Goal: Find specific page/section: Find specific page/section

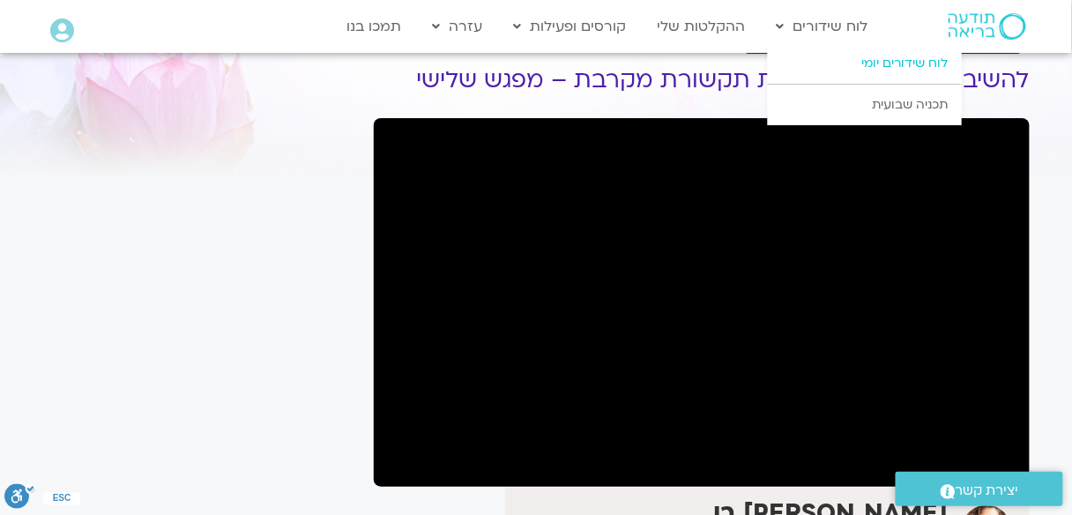
click at [858, 54] on link "לוח שידורים יומי" at bounding box center [865, 63] width 194 height 41
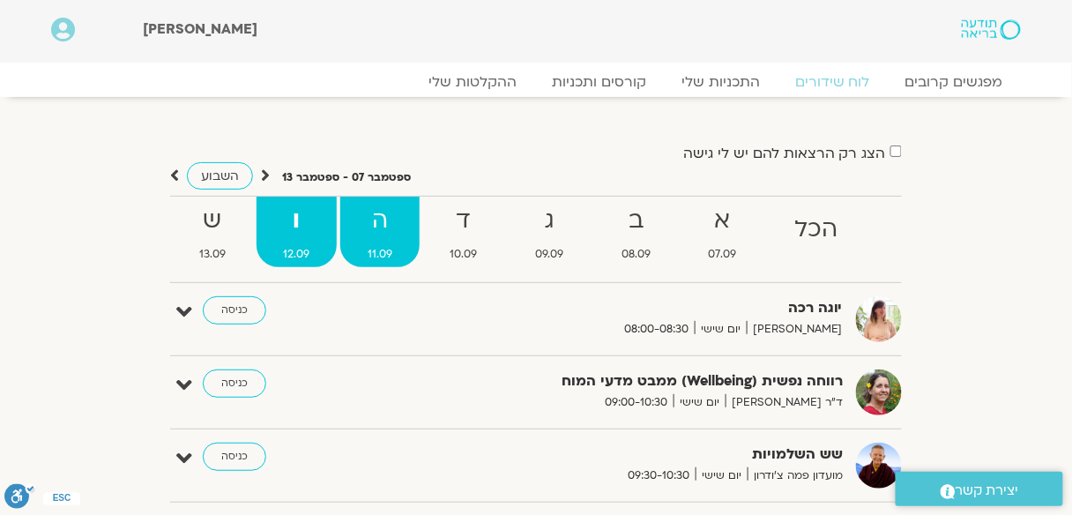
click at [400, 235] on strong "ה" at bounding box center [379, 221] width 79 height 40
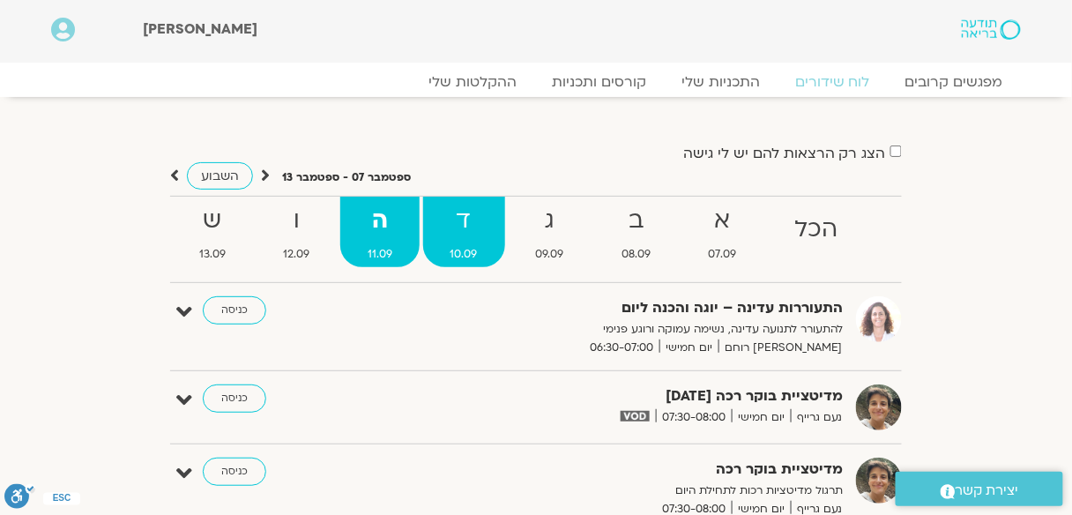
click at [482, 224] on strong "ד" at bounding box center [464, 221] width 82 height 40
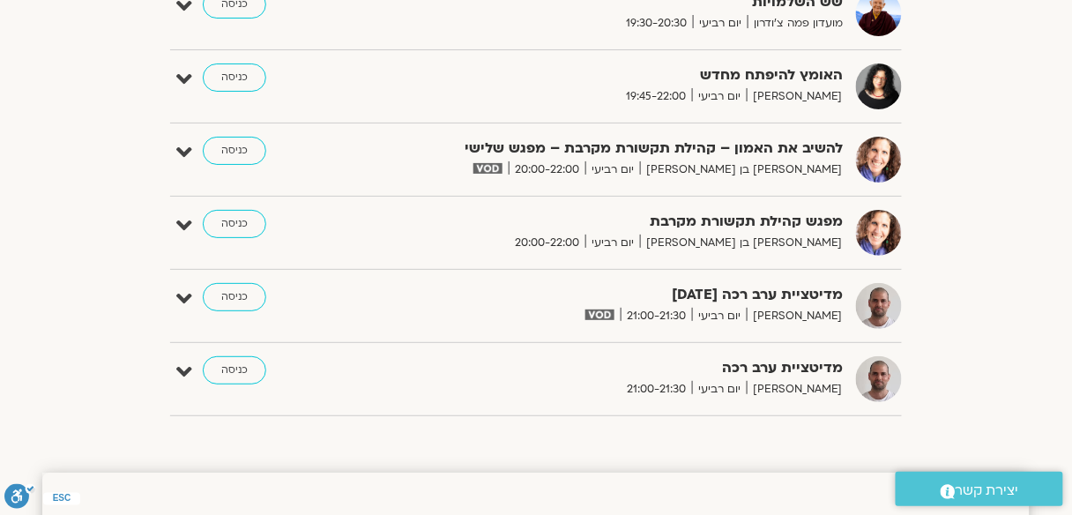
scroll to position [1693, 0]
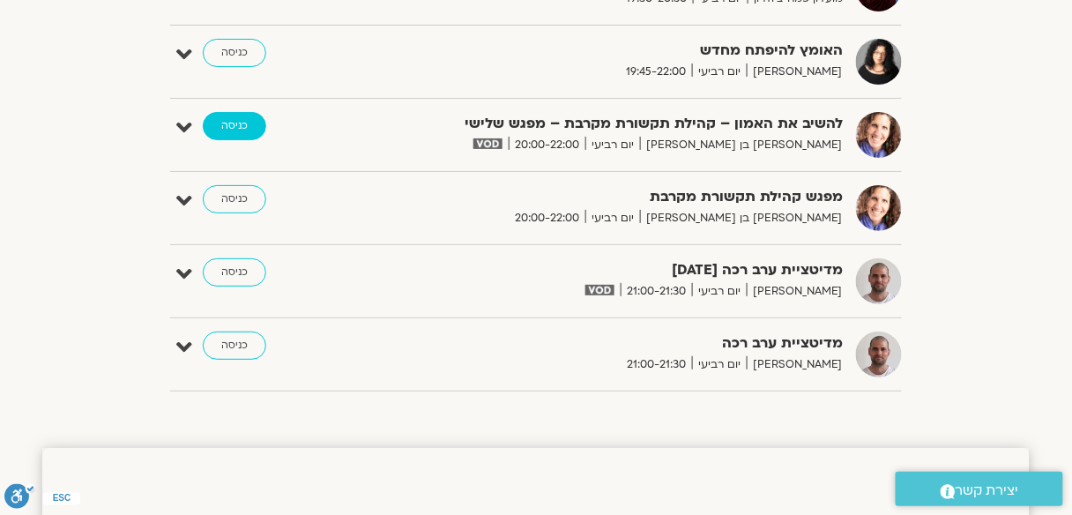
click at [236, 123] on link "כניסה" at bounding box center [235, 126] width 64 height 28
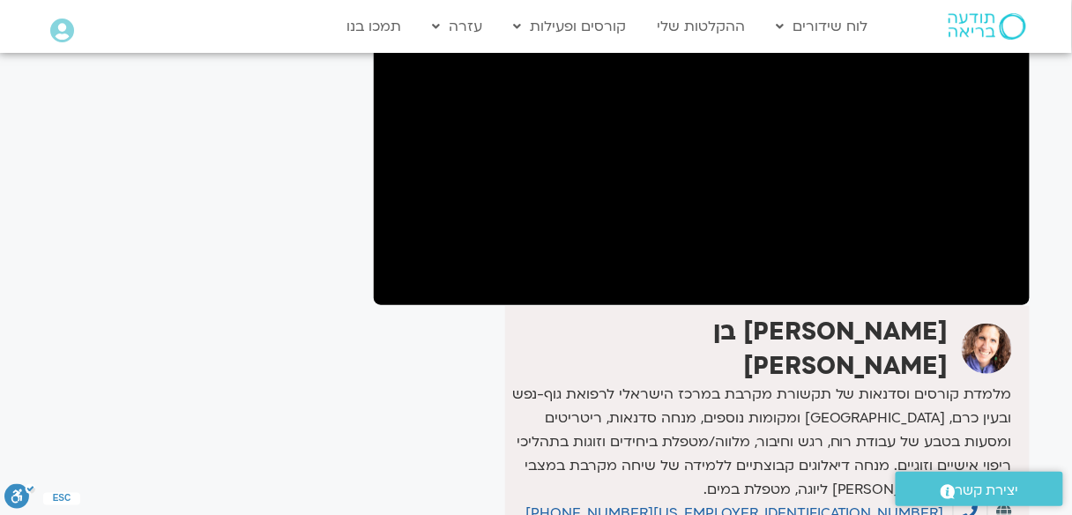
scroll to position [282, 0]
